Goal: Information Seeking & Learning: Learn about a topic

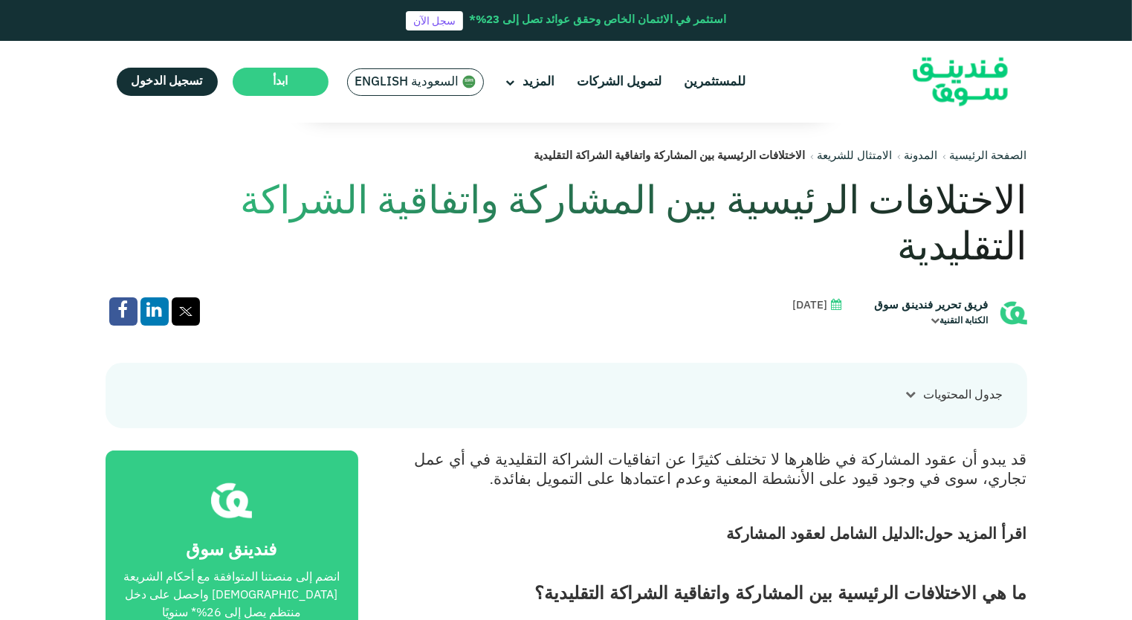
click at [840, 523] on link "الدليل الشامل لعقود المشاركة" at bounding box center [823, 532] width 193 height 19
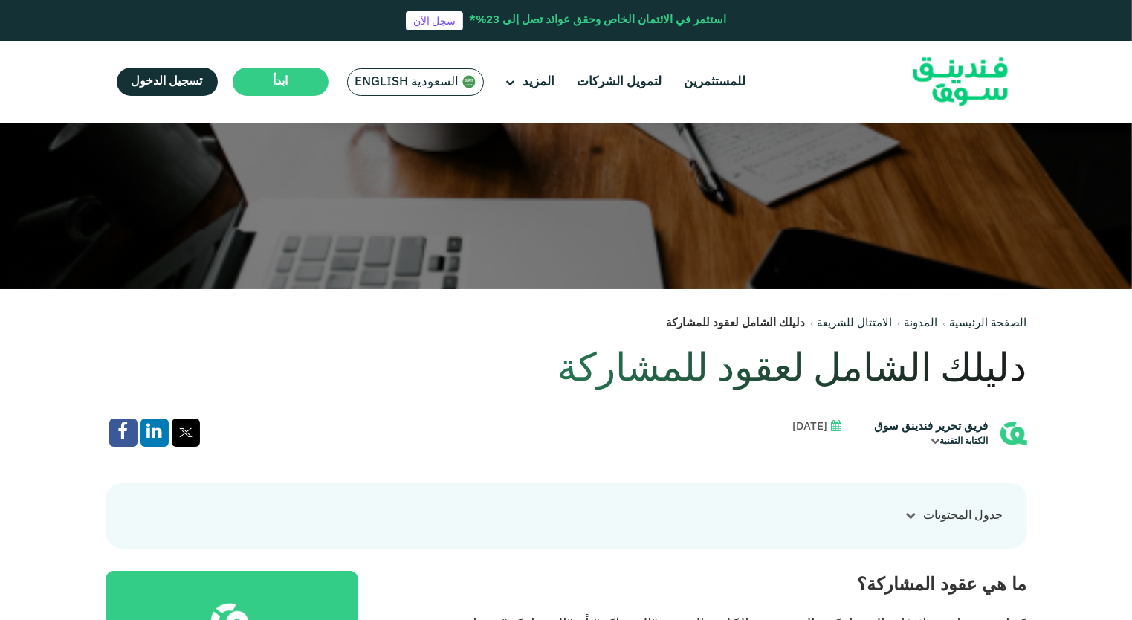
scroll to position [74, 0]
